Goal: Information Seeking & Learning: Learn about a topic

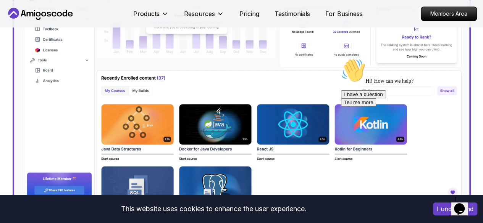
click at [218, 133] on img at bounding box center [241, 71] width 443 height 266
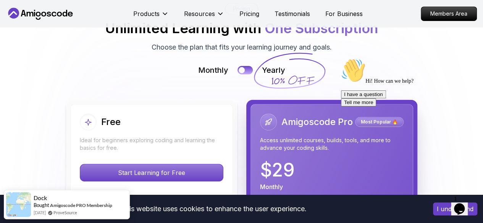
scroll to position [1665, 0]
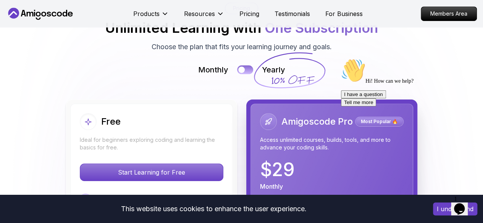
click at [244, 74] on button at bounding box center [245, 69] width 16 height 9
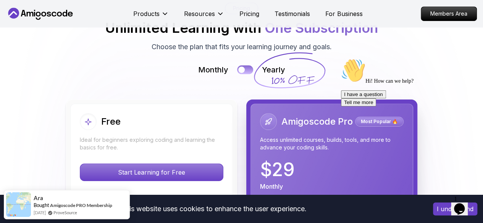
click at [244, 74] on button at bounding box center [245, 69] width 16 height 9
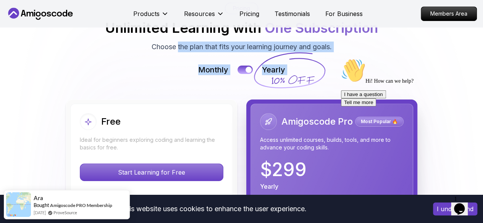
drag, startPoint x: 175, startPoint y: 49, endPoint x: 273, endPoint y: 48, distance: 98.1
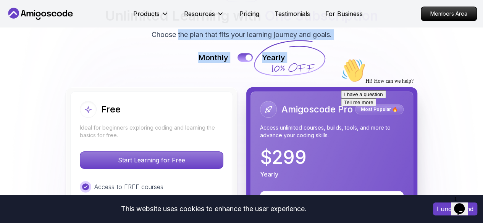
scroll to position [1687, 0]
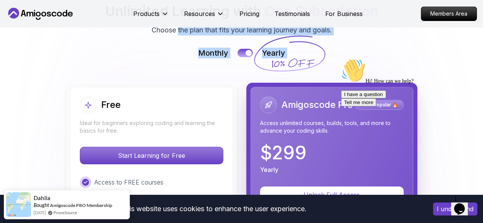
scroll to position [1687, 0]
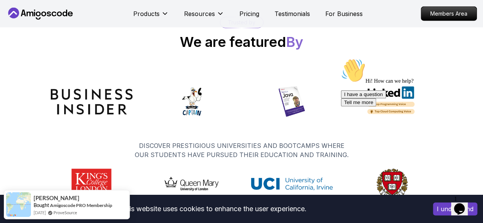
scroll to position [3805, 0]
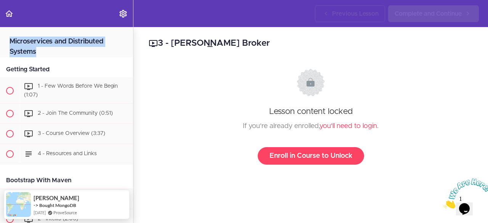
drag, startPoint x: 40, startPoint y: 51, endPoint x: 10, endPoint y: 38, distance: 32.5
click at [10, 38] on h2 "Microservices and Distributed Systems" at bounding box center [66, 42] width 133 height 30
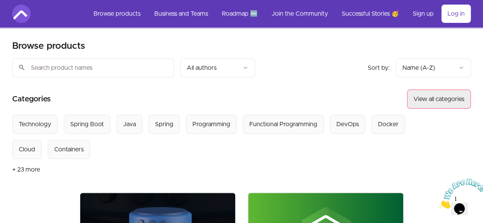
click at [420, 103] on button "View all categories" at bounding box center [439, 99] width 64 height 19
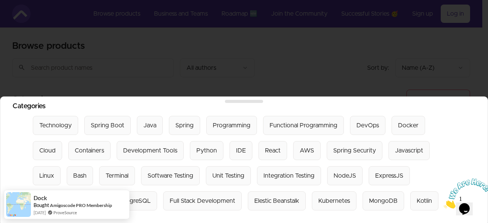
click at [394, 59] on div at bounding box center [244, 111] width 488 height 223
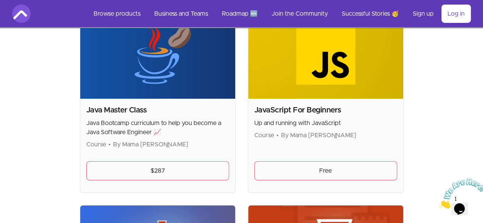
scroll to position [1323, 0]
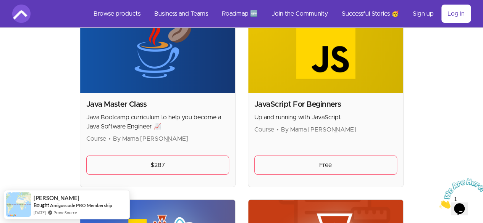
drag, startPoint x: 912, startPoint y: 351, endPoint x: 476, endPoint y: 177, distance: 468.8
click at [438, 203] on icon "Close" at bounding box center [438, 206] width 0 height 6
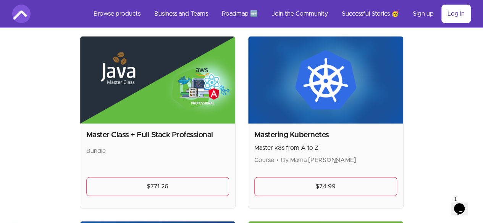
scroll to position [1869, 0]
